Goal: Task Accomplishment & Management: Manage account settings

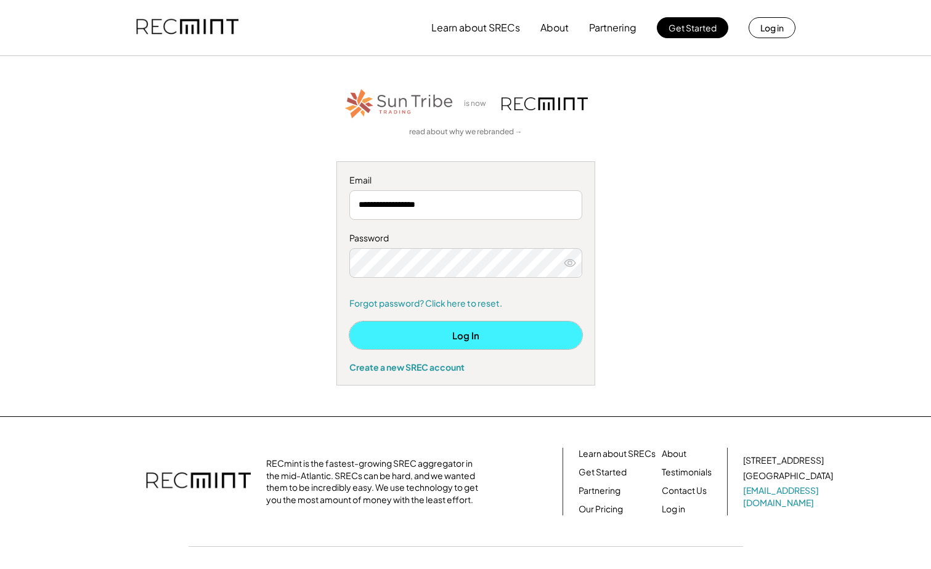
click at [424, 331] on button "Log In" at bounding box center [465, 336] width 233 height 28
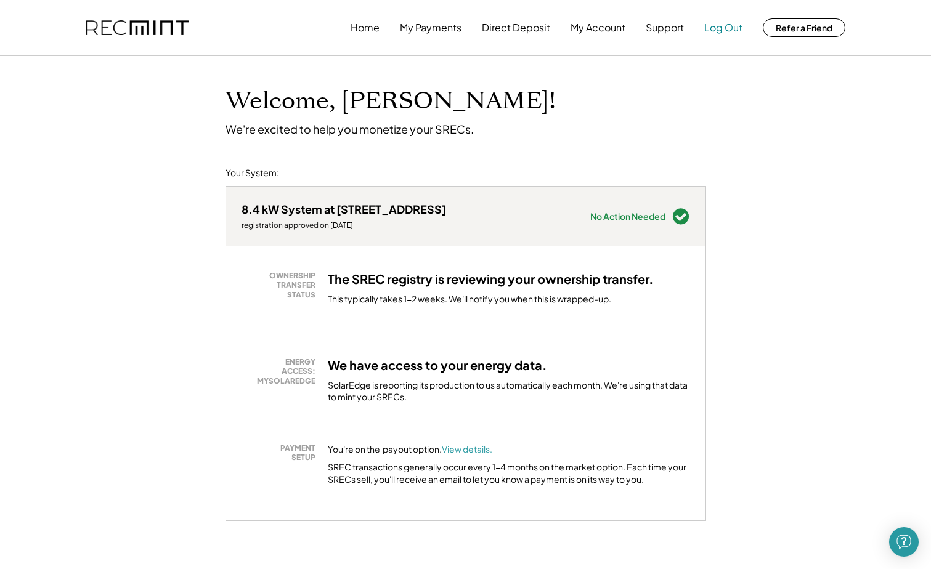
click at [726, 26] on button "Log Out" at bounding box center [723, 27] width 38 height 25
